Goal: Find specific page/section: Find specific page/section

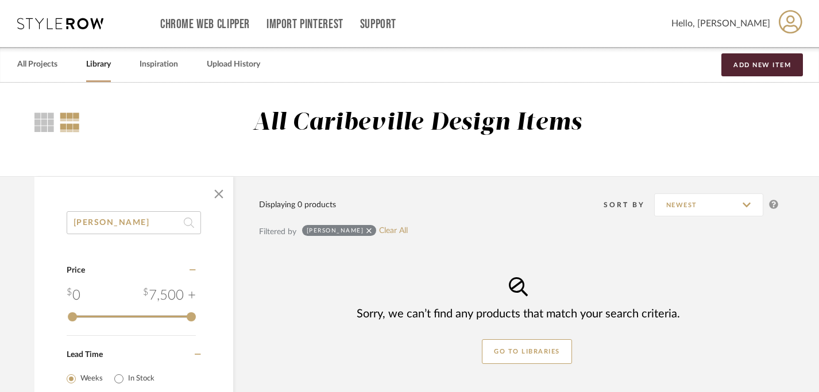
scroll to position [0, 8]
drag, startPoint x: 114, startPoint y: 221, endPoint x: 31, endPoint y: 215, distance: 83.5
click at [31, 220] on div "[PERSON_NAME] Category Price 0 7,500 + 0 7500 Lead Time Weeks In Stock Displayi…" at bounding box center [405, 377] width 777 height 402
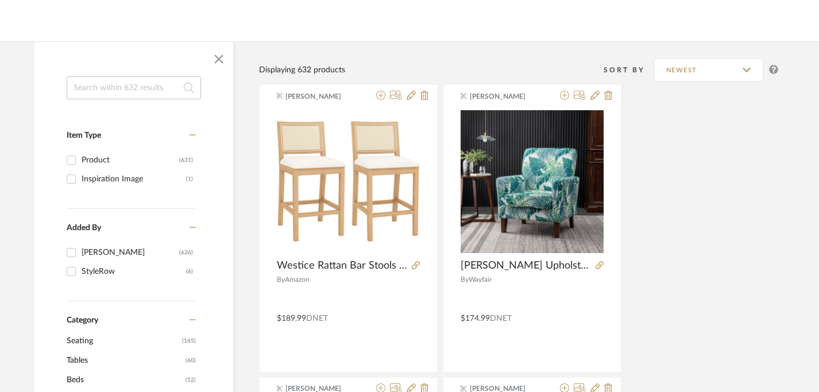
scroll to position [134, 8]
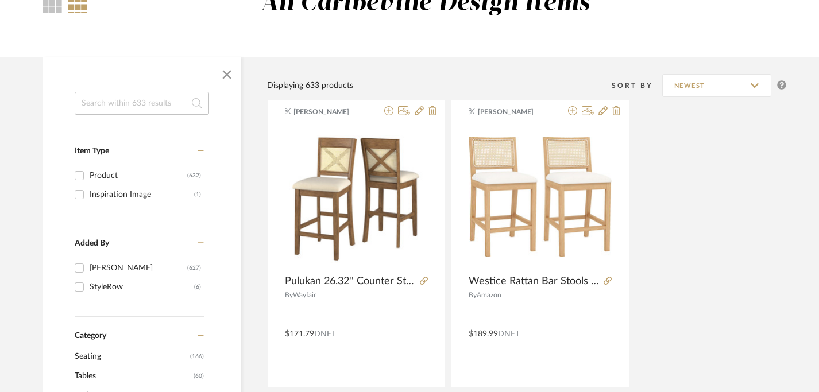
scroll to position [121, 0]
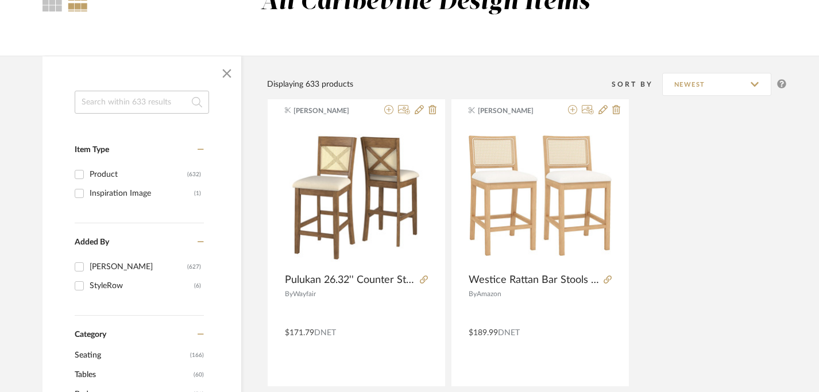
click at [178, 101] on input at bounding box center [142, 102] width 134 height 23
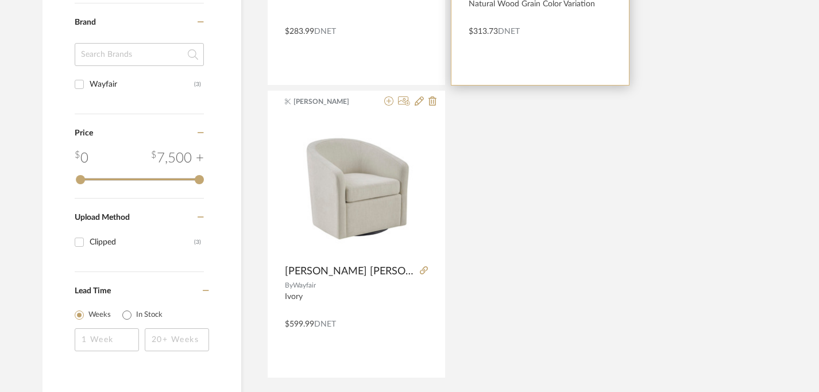
scroll to position [458, 0]
type input "Martha Stewart"
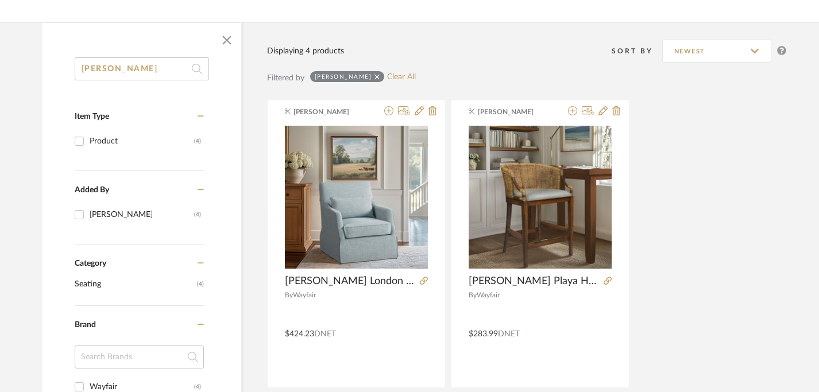
scroll to position [157, 0]
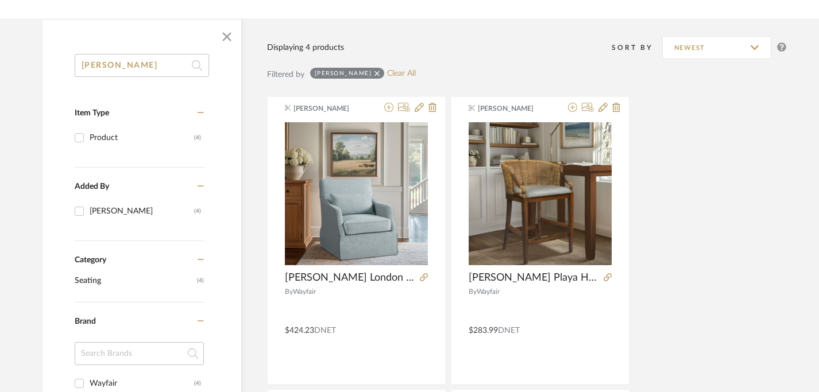
drag, startPoint x: 160, startPoint y: 67, endPoint x: 52, endPoint y: 67, distance: 107.4
click at [52, 67] on div "Martha Stewart Item Type Product (4) Added By Brianne Leiva (4) Category Seatin…" at bounding box center [142, 367] width 199 height 627
type input "sofa"
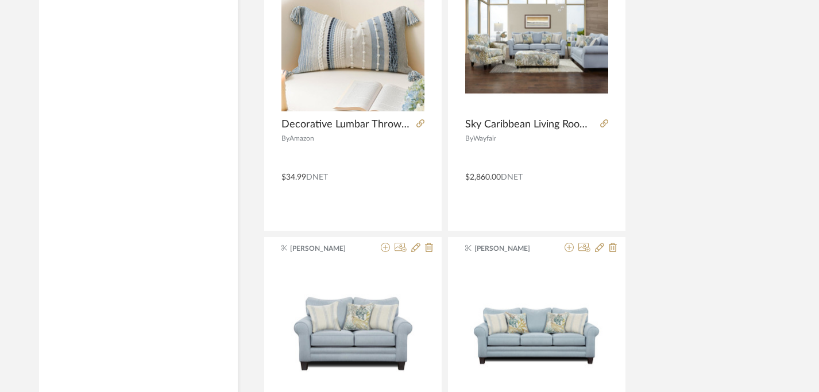
scroll to position [2364, 3]
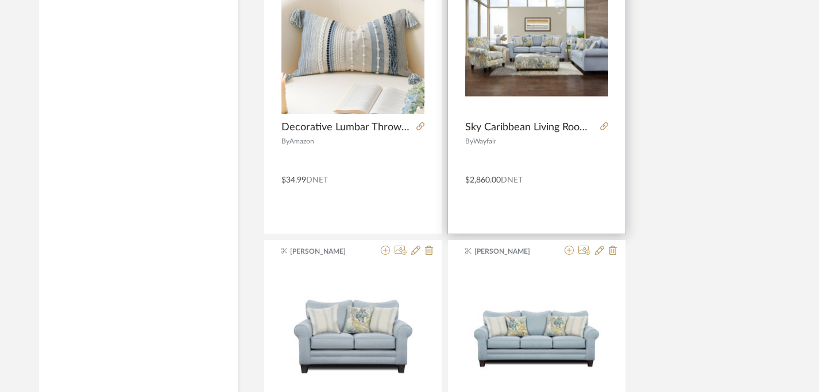
click at [566, 53] on img "0" at bounding box center [536, 42] width 143 height 143
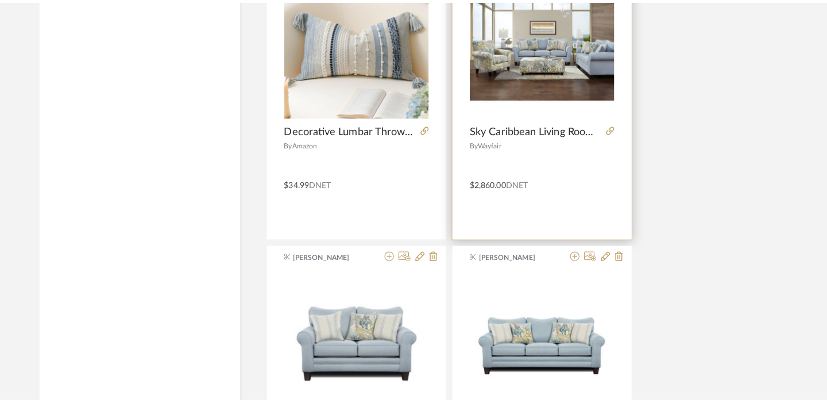
scroll to position [0, 0]
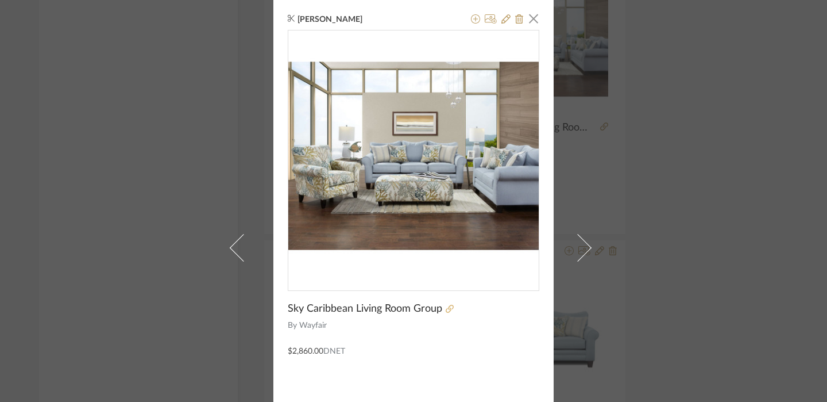
click at [446, 311] on icon at bounding box center [450, 308] width 8 height 8
click at [530, 22] on span "button" at bounding box center [533, 18] width 23 height 23
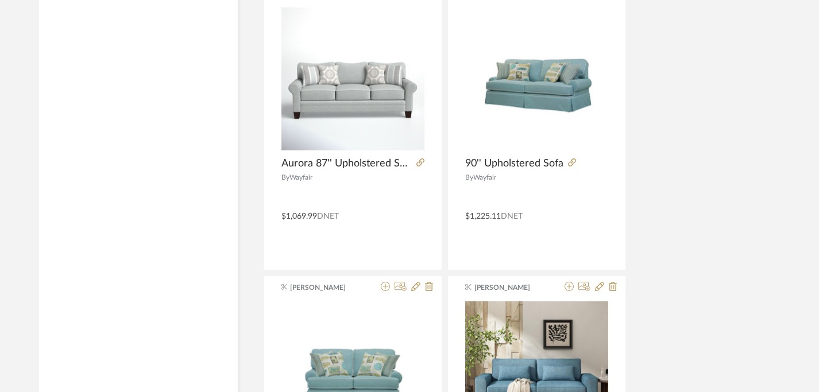
scroll to position [3499, 3]
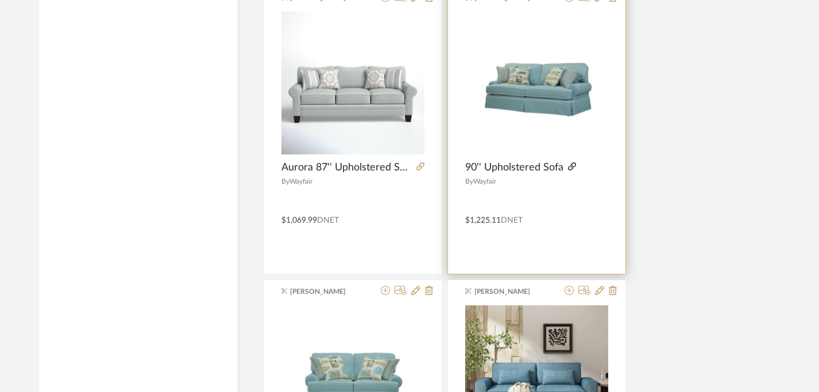
click at [573, 168] on icon at bounding box center [572, 167] width 8 height 8
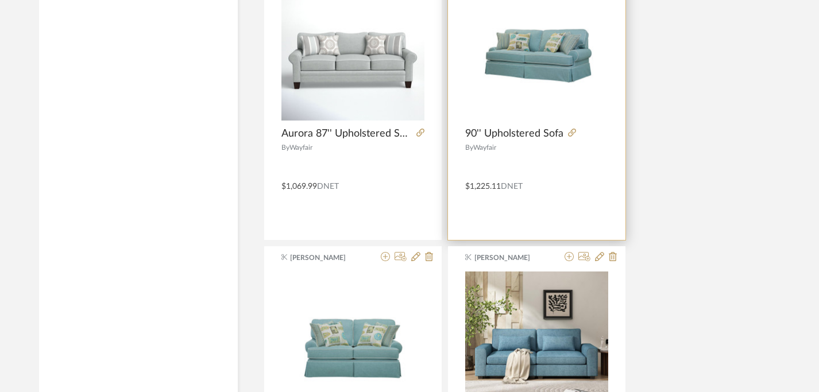
scroll to position [3520, 3]
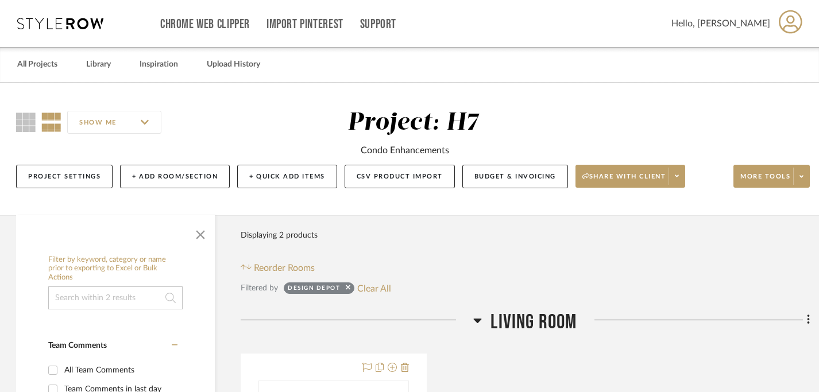
scroll to position [0, 1]
click at [47, 62] on link "All Projects" at bounding box center [37, 65] width 40 height 16
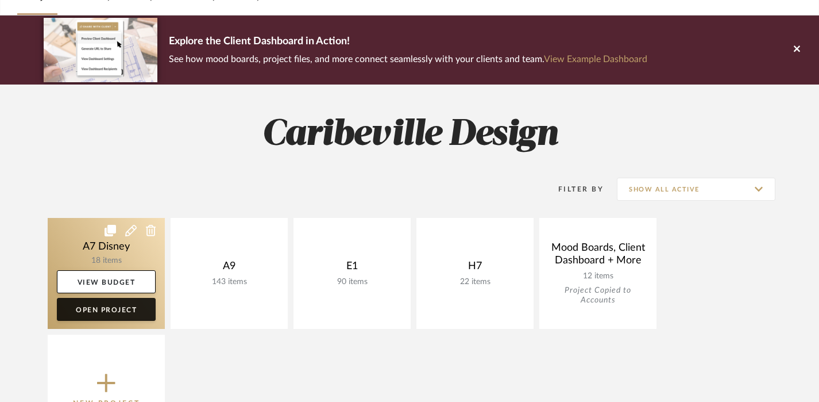
scroll to position [99, 0]
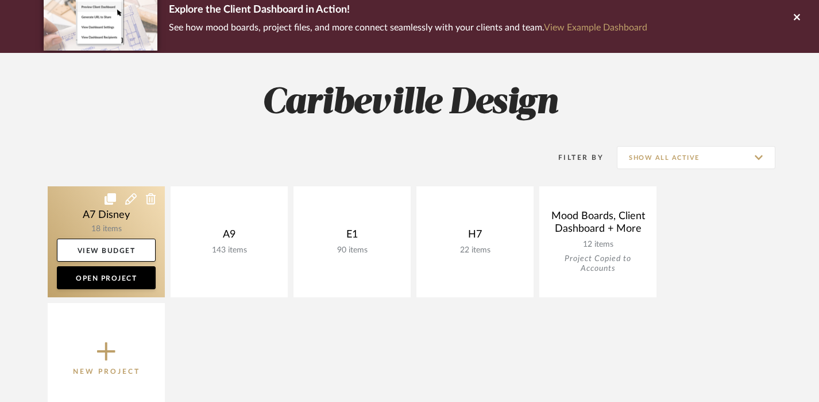
click at [126, 233] on link at bounding box center [106, 241] width 117 height 111
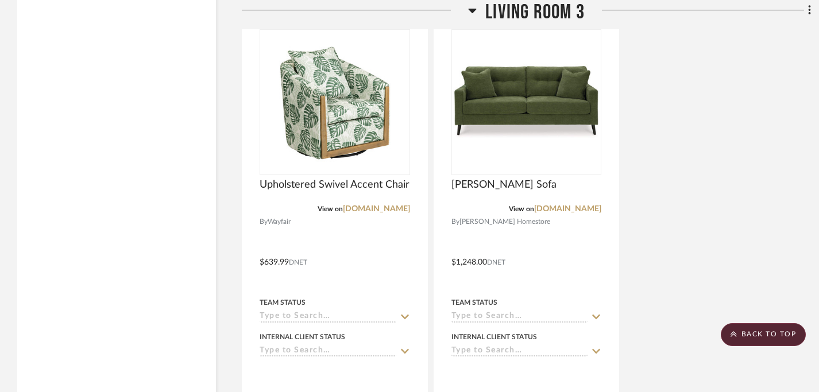
scroll to position [1436, 0]
